Goal: Information Seeking & Learning: Learn about a topic

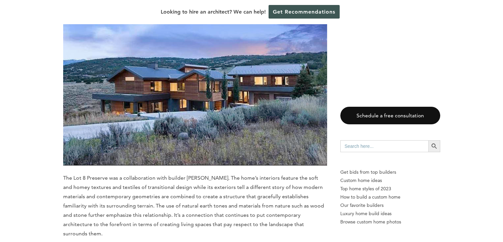
scroll to position [3134, 0]
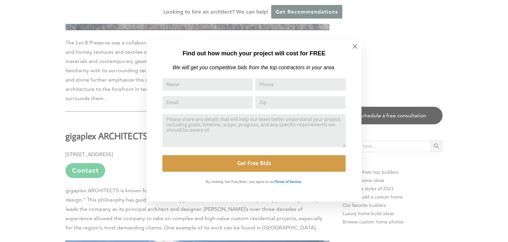
drag, startPoint x: 508, startPoint y: 11, endPoint x: 508, endPoint y: 142, distance: 131.0
click at [353, 46] on icon at bounding box center [354, 46] width 7 height 7
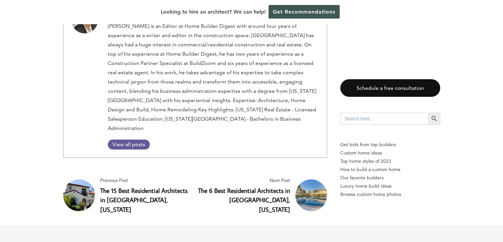
scroll to position [5051, 0]
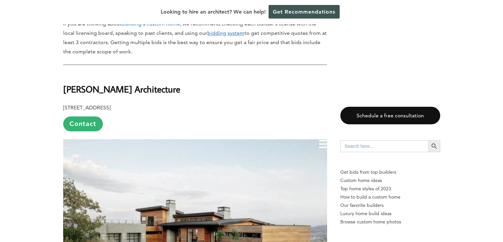
scroll to position [492, 0]
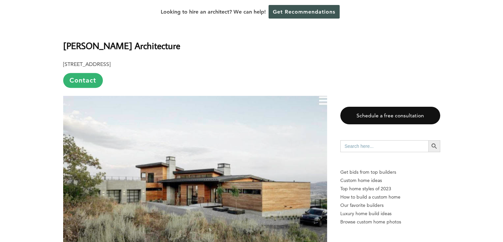
click at [260, 146] on img at bounding box center [195, 188] width 264 height 185
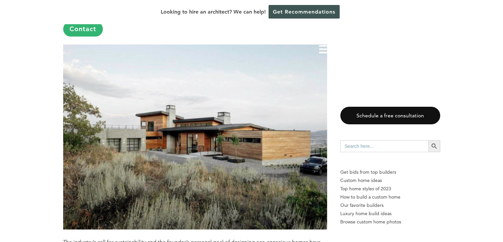
scroll to position [474, 0]
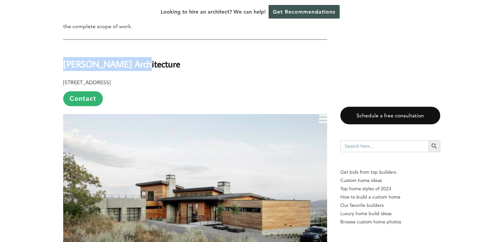
drag, startPoint x: 62, startPoint y: 34, endPoint x: 138, endPoint y: 34, distance: 76.1
